Goal: Transaction & Acquisition: Obtain resource

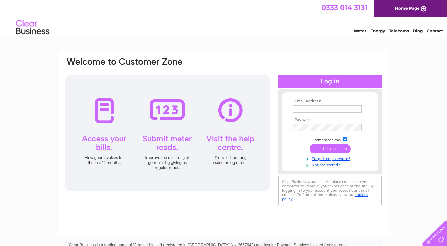
click at [304, 106] on input "text" at bounding box center [327, 108] width 69 height 7
type input "accounts@luxury-leisure.co.uk"
click at [309, 145] on input "submit" at bounding box center [329, 149] width 41 height 9
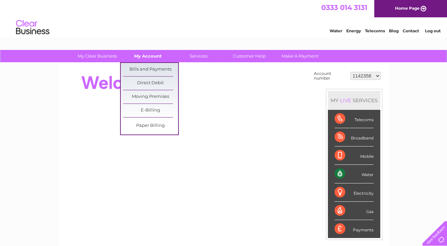
click at [149, 57] on link "My Account" at bounding box center [147, 56] width 55 height 12
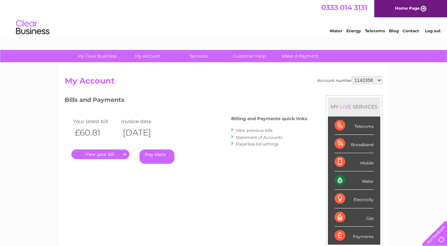
click at [373, 81] on select "1142358 30298763 30300844" at bounding box center [367, 80] width 30 height 8
click at [352, 76] on select "1142358 30298763 30300844" at bounding box center [367, 80] width 30 height 8
click at [104, 154] on link "." at bounding box center [100, 155] width 58 height 10
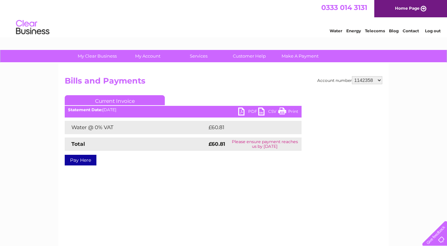
click at [243, 111] on link "PDF" at bounding box center [248, 113] width 20 height 10
click at [365, 80] on select "1142358 30298763 30300844" at bounding box center [367, 80] width 30 height 8
select select "30298763"
click at [352, 76] on select "1142358 30298763 30300844" at bounding box center [367, 80] width 30 height 8
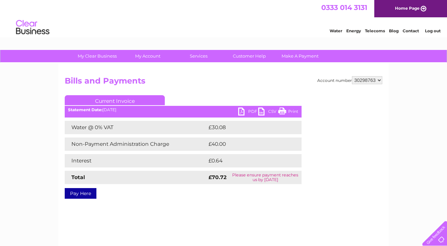
click at [245, 111] on link "PDF" at bounding box center [248, 113] width 20 height 10
click at [378, 79] on select "1142358 30298763 30300844" at bounding box center [367, 80] width 30 height 8
select select "30300844"
click at [352, 76] on select "1142358 30298763 30300844" at bounding box center [367, 80] width 30 height 8
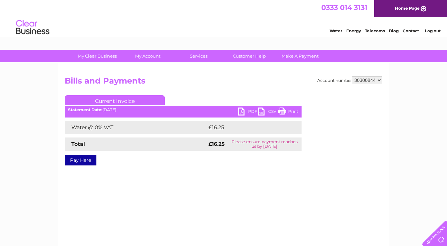
click at [244, 113] on link "PDF" at bounding box center [248, 113] width 20 height 10
click at [107, 101] on link "Current Invoice" at bounding box center [115, 100] width 100 height 10
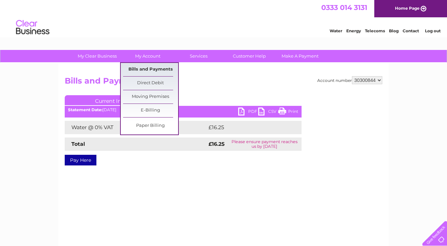
click at [142, 66] on link "Bills and Payments" at bounding box center [150, 69] width 55 height 13
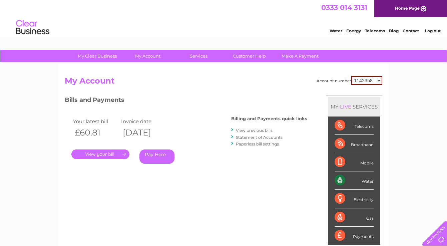
click at [366, 80] on select "1142358 30298763 30300844" at bounding box center [366, 80] width 31 height 9
select select "30300844"
click at [351, 76] on select "1142358 30298763 30300844" at bounding box center [366, 80] width 31 height 9
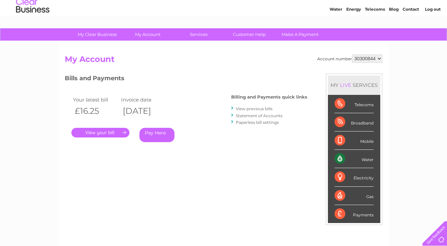
scroll to position [33, 0]
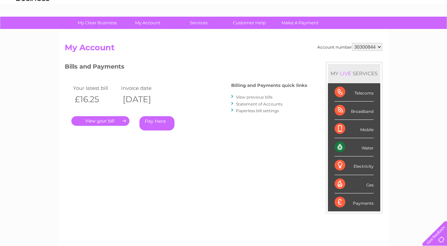
click at [257, 97] on link "View previous bills" at bounding box center [254, 97] width 37 height 5
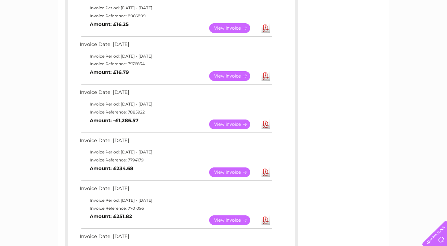
scroll to position [167, 0]
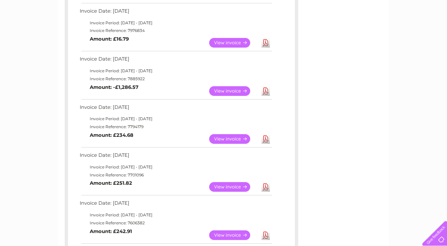
click at [266, 90] on link "Download" at bounding box center [265, 91] width 8 height 10
click at [265, 42] on link "Download" at bounding box center [265, 43] width 8 height 10
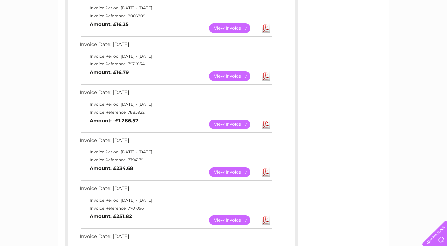
click at [266, 28] on link "Download" at bounding box center [265, 28] width 8 height 10
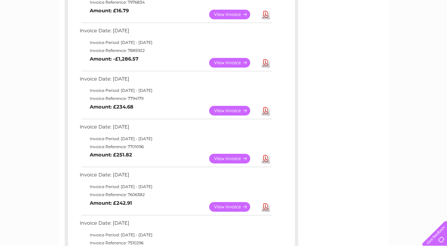
scroll to position [200, 0]
